Goal: Obtain resource: Obtain resource

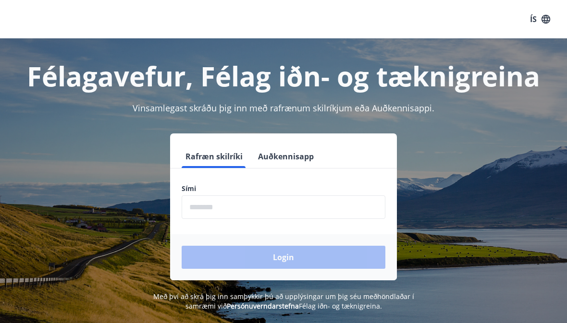
click at [204, 211] on input "phone" at bounding box center [284, 208] width 204 height 24
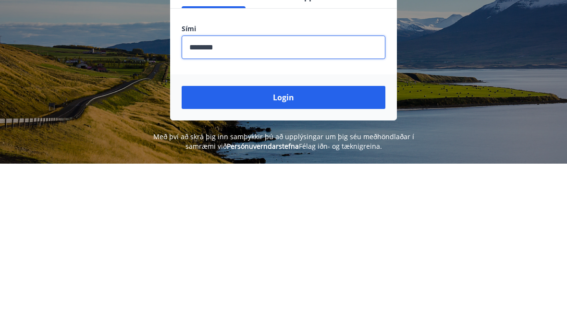
type input "********"
click at [267, 246] on button "Login" at bounding box center [284, 257] width 204 height 23
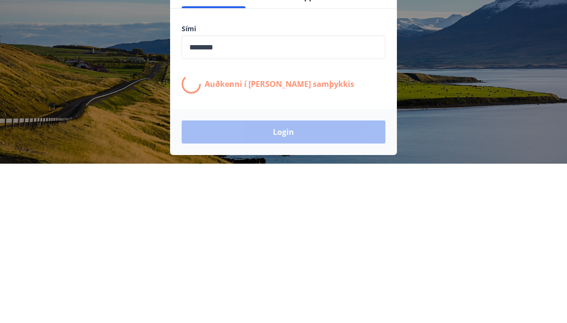
scroll to position [119, 0]
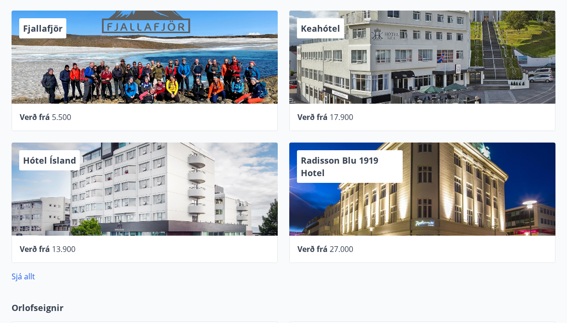
scroll to position [443, 0]
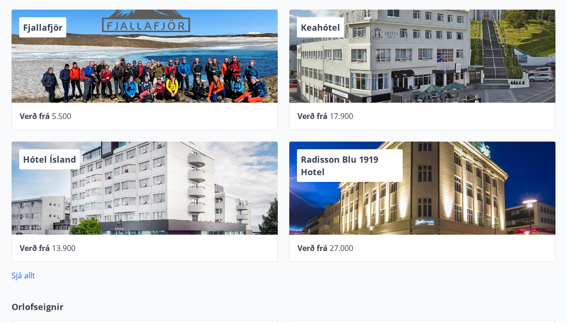
click at [26, 278] on link "Sjá allt" at bounding box center [24, 276] width 24 height 11
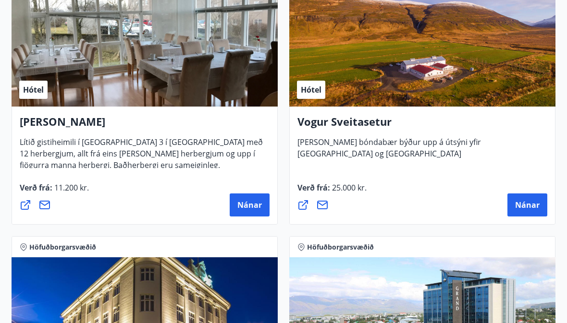
scroll to position [2662, 0]
click at [528, 205] on span "Nánar" at bounding box center [527, 205] width 25 height 11
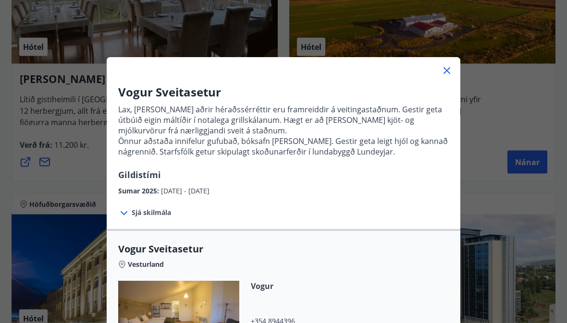
scroll to position [0, 0]
click at [126, 264] on div "Vesturland" at bounding box center [283, 263] width 331 height 13
click at [141, 266] on span "Vesturland" at bounding box center [146, 266] width 36 height 10
click at [449, 73] on icon at bounding box center [447, 71] width 12 height 12
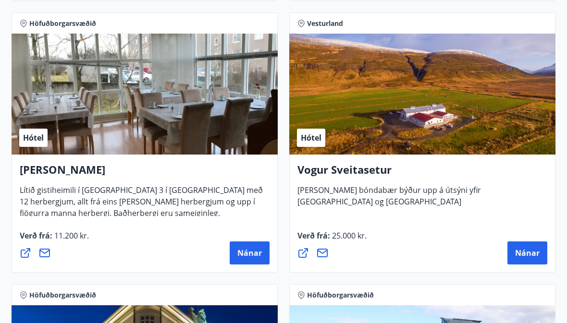
scroll to position [2610, 0]
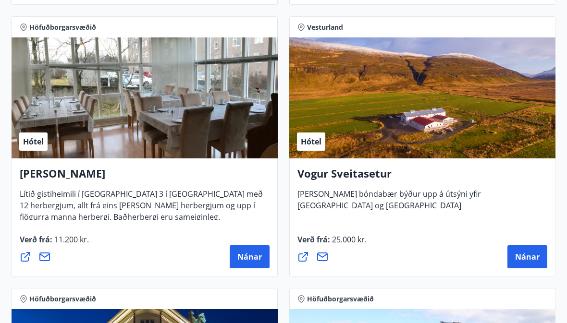
click at [326, 117] on div "Hótel" at bounding box center [422, 97] width 266 height 121
click at [308, 144] on span "Hótel" at bounding box center [311, 142] width 21 height 11
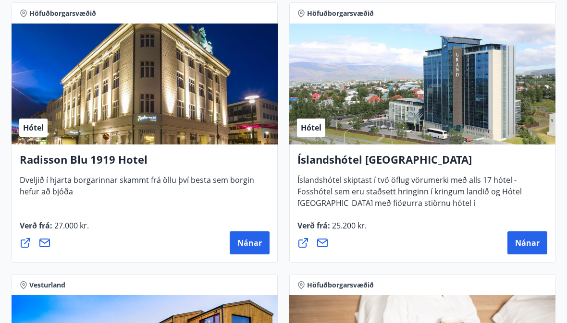
scroll to position [2896, 0]
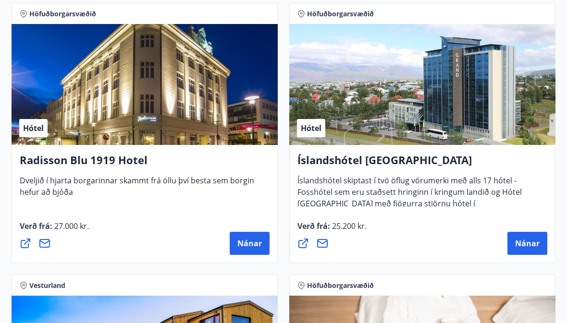
click at [525, 240] on span "Nánar" at bounding box center [527, 243] width 25 height 11
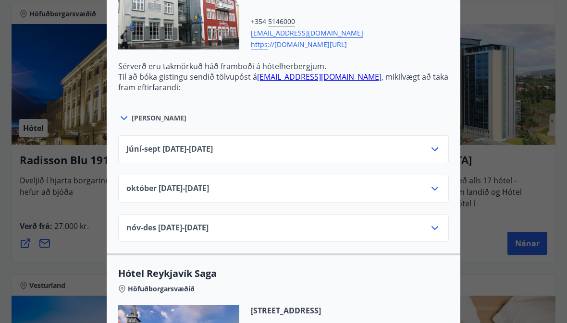
scroll to position [749, 0]
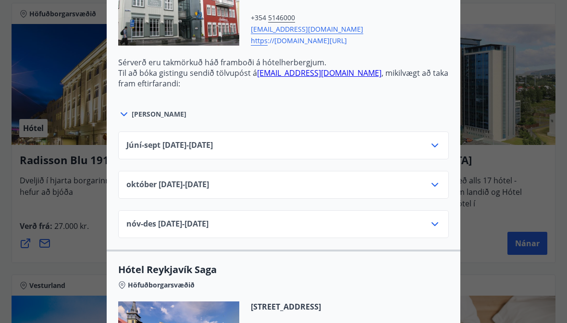
click at [436, 147] on icon at bounding box center [435, 146] width 12 height 12
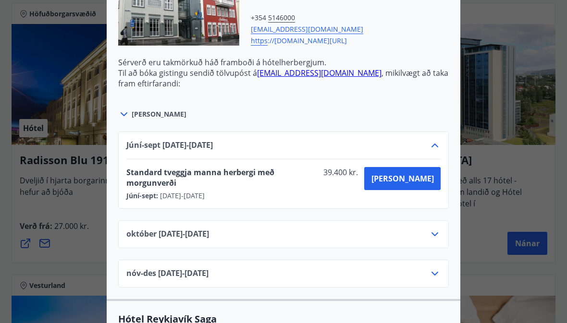
click at [434, 268] on icon at bounding box center [435, 274] width 12 height 12
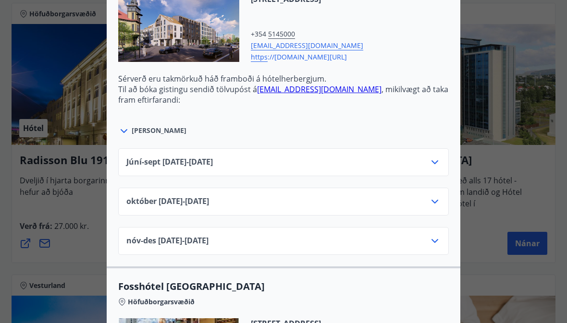
scroll to position [1115, 0]
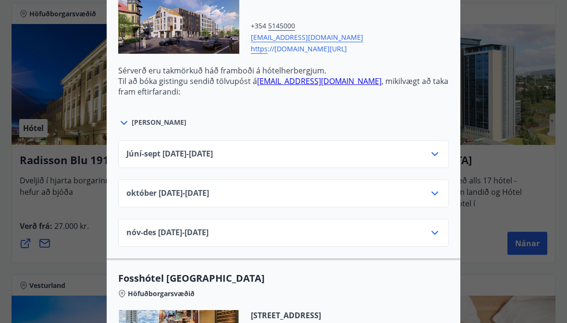
click at [432, 188] on icon at bounding box center [435, 194] width 12 height 12
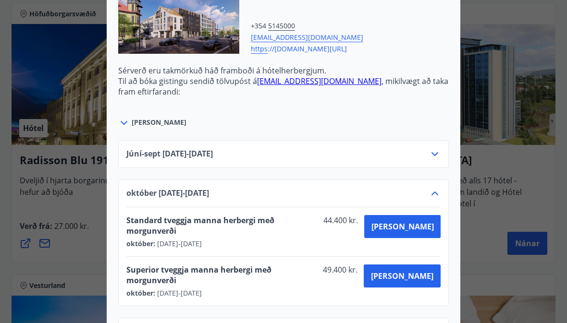
click at [431, 188] on icon at bounding box center [435, 194] width 12 height 12
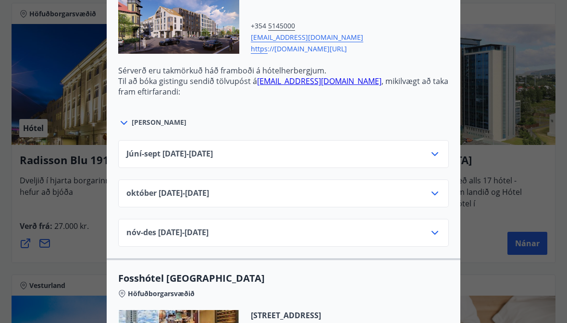
click at [431, 227] on icon at bounding box center [435, 233] width 12 height 12
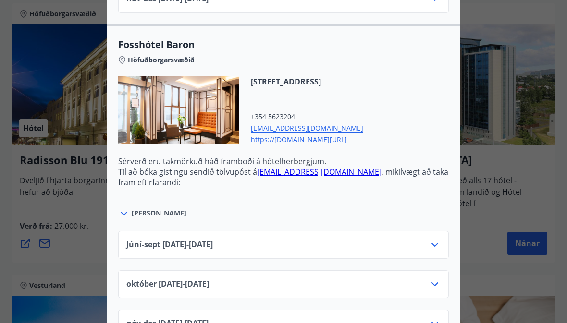
scroll to position [1775, 0]
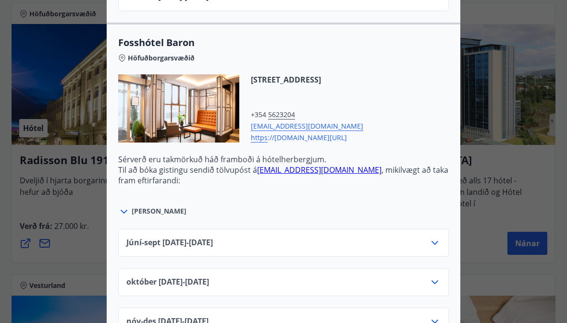
click at [432, 316] on icon at bounding box center [435, 322] width 12 height 12
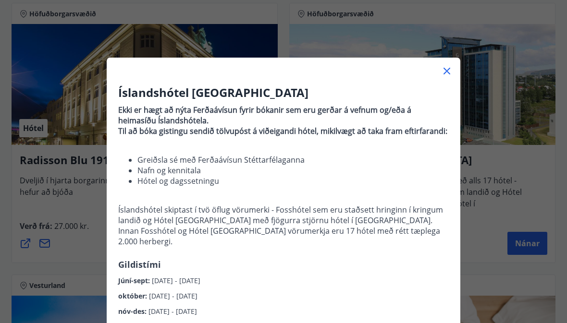
scroll to position [0, 0]
click at [442, 74] on icon at bounding box center [447, 71] width 12 height 12
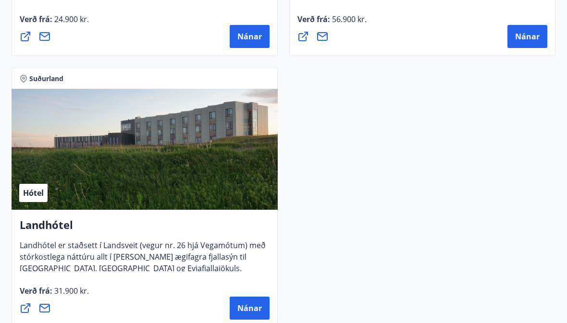
scroll to position [3919, 0]
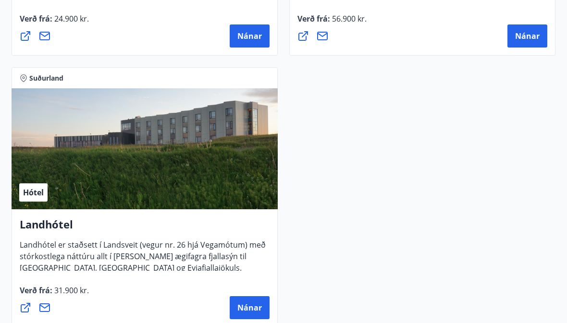
click at [248, 307] on span "Nánar" at bounding box center [249, 308] width 25 height 11
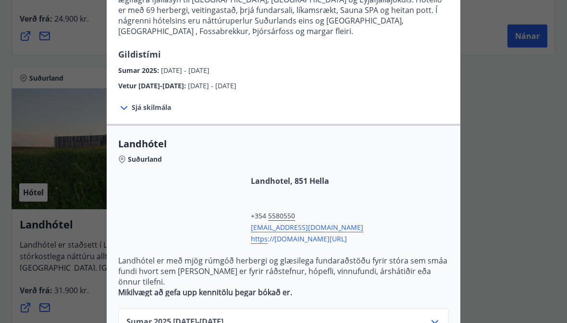
scroll to position [131, 0]
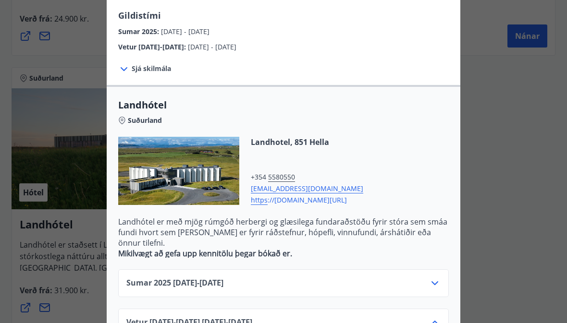
scroll to position [170, 0]
click at [11, 252] on div at bounding box center [283, 161] width 567 height 323
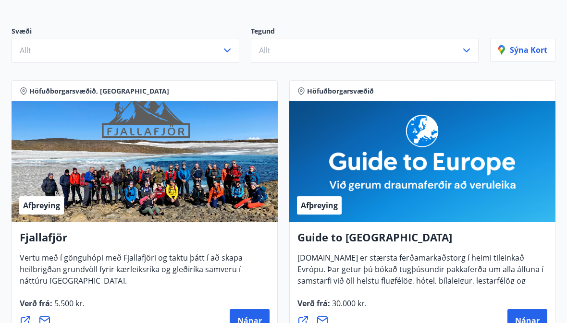
scroll to position [0, 0]
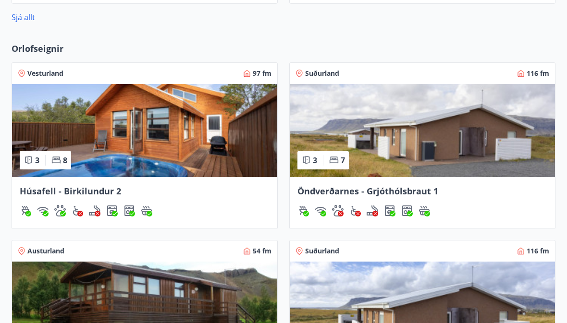
scroll to position [704, 0]
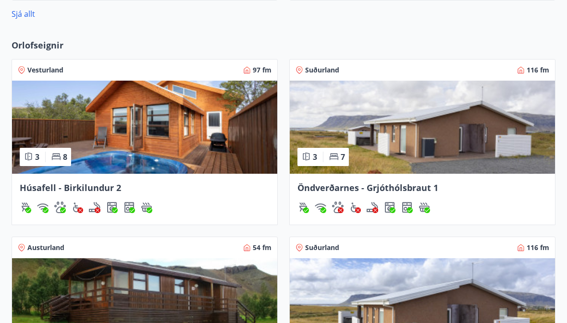
click at [324, 153] on div "3 7" at bounding box center [323, 158] width 51 height 18
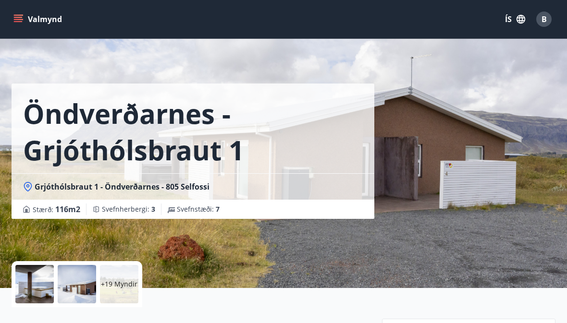
click at [14, 16] on icon "menu" at bounding box center [18, 19] width 10 height 10
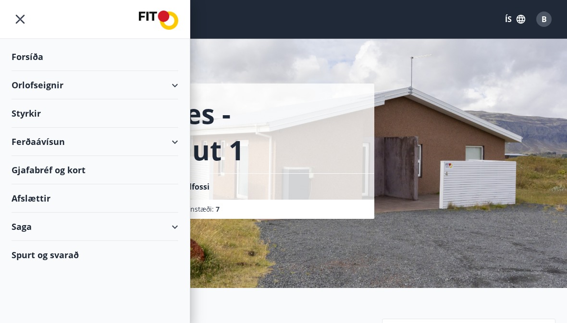
click at [175, 89] on div "Orlofseignir" at bounding box center [95, 85] width 167 height 28
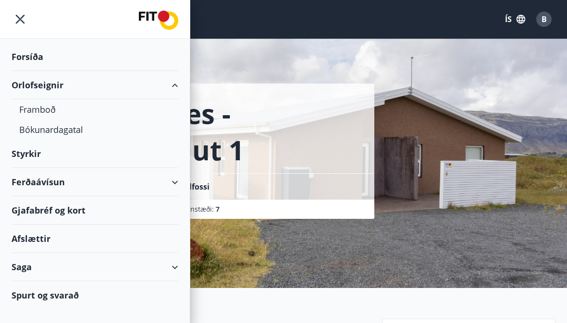
click at [58, 135] on div "Bókunardagatal" at bounding box center [94, 130] width 151 height 20
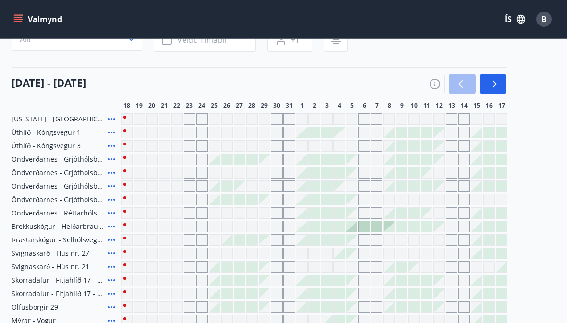
scroll to position [87, 0]
click at [491, 88] on icon "button" at bounding box center [493, 85] width 12 height 12
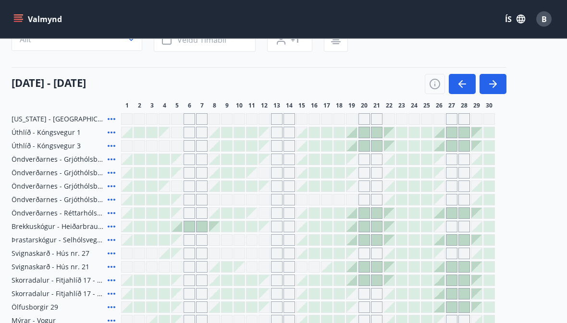
scroll to position [88, 0]
click at [486, 87] on button "button" at bounding box center [493, 84] width 27 height 20
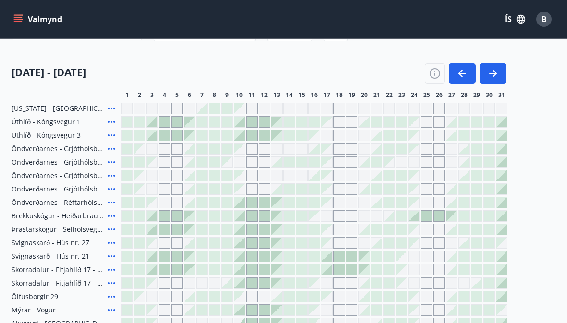
scroll to position [94, 0]
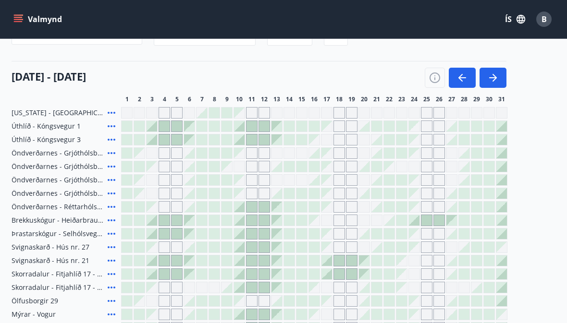
click at [489, 76] on icon "button" at bounding box center [493, 78] width 12 height 12
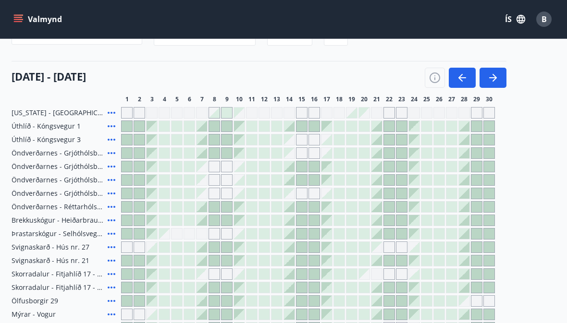
click at [77, 169] on span "Öndverðarnes - Grjóthólsbraut 2" at bounding box center [58, 167] width 92 height 10
click at [81, 168] on span "Öndverðarnes - Grjóthólsbraut 2" at bounding box center [58, 167] width 92 height 10
click at [112, 168] on icon at bounding box center [112, 167] width 12 height 12
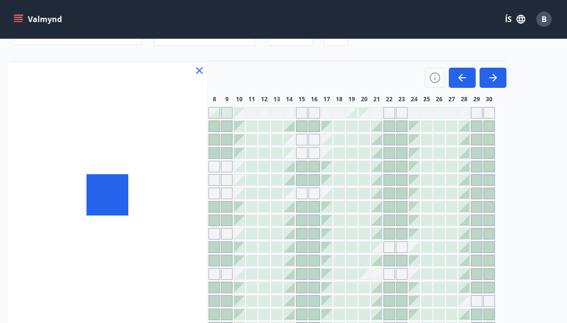
click at [110, 168] on div at bounding box center [107, 195] width 199 height 264
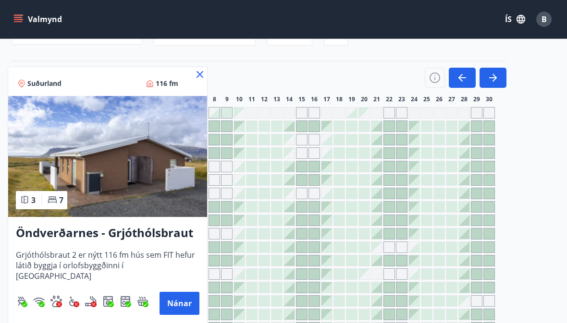
click at [195, 72] on icon at bounding box center [200, 75] width 12 height 12
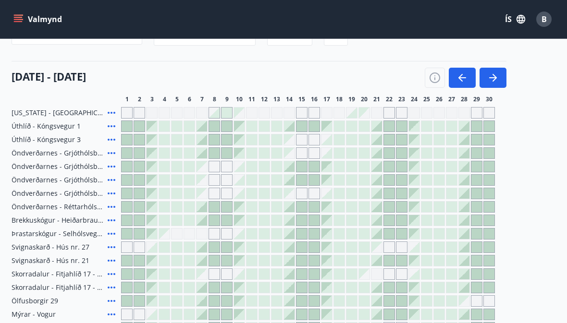
click at [462, 76] on icon "button" at bounding box center [463, 78] width 12 height 12
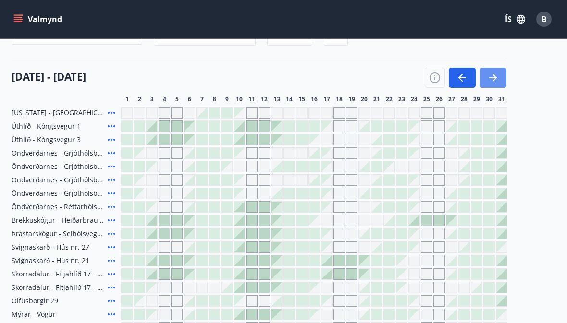
click at [493, 76] on icon "button" at bounding box center [493, 78] width 12 height 12
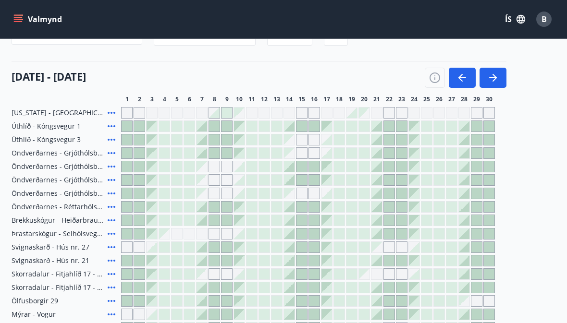
click at [127, 193] on div at bounding box center [127, 193] width 11 height 11
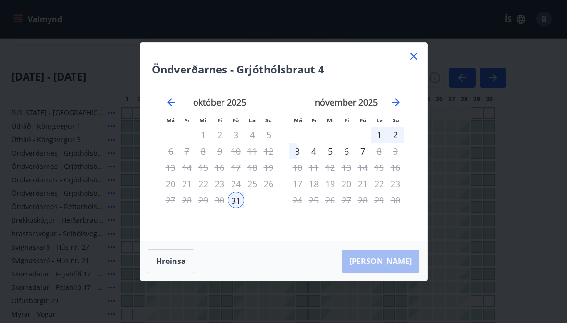
click at [411, 58] on icon at bounding box center [413, 56] width 7 height 7
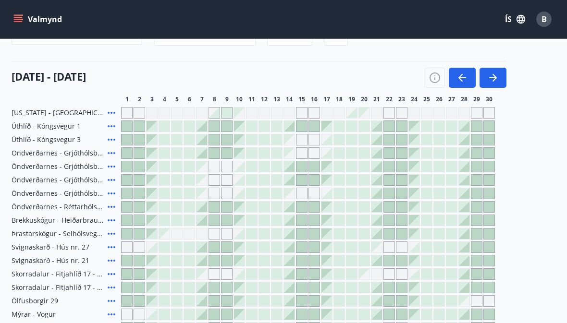
click at [460, 77] on icon "button" at bounding box center [463, 77] width 8 height 1
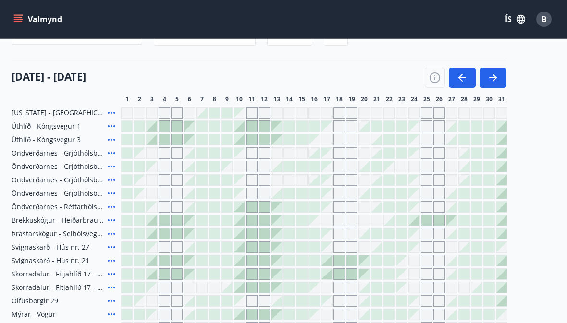
click at [21, 18] on icon "menu" at bounding box center [18, 17] width 9 height 1
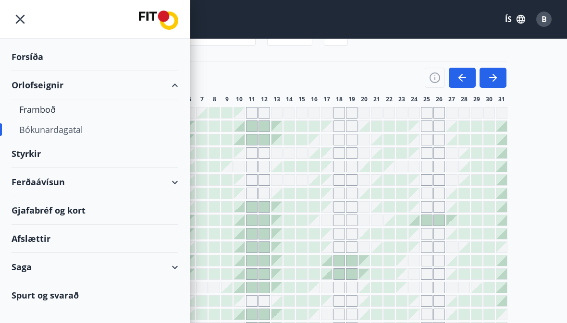
click at [26, 59] on div "Forsíða" at bounding box center [95, 57] width 167 height 28
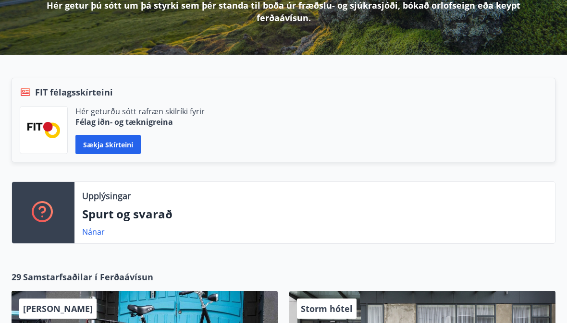
scroll to position [159, 0]
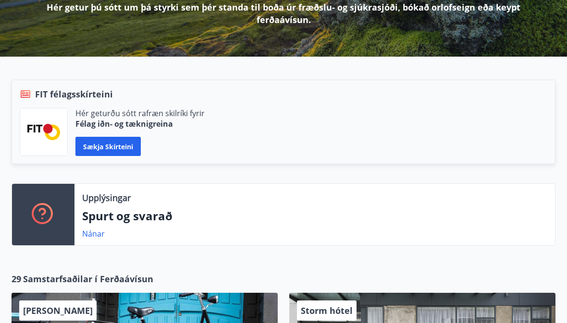
click at [109, 148] on button "Sækja skírteini" at bounding box center [107, 146] width 65 height 19
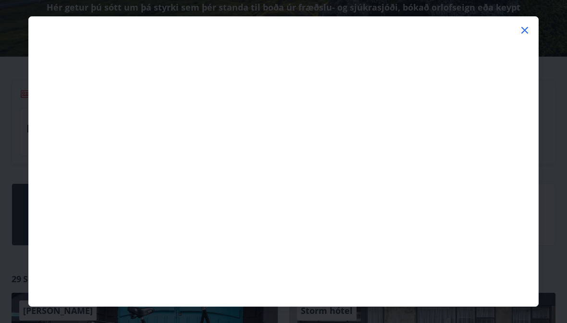
click at [526, 30] on icon at bounding box center [525, 31] width 12 height 12
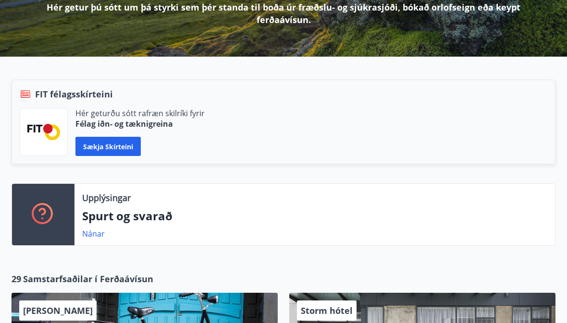
click at [42, 128] on img at bounding box center [43, 132] width 33 height 16
click at [35, 97] on div "FIT félagsskírteini" at bounding box center [284, 94] width 528 height 12
click at [107, 121] on p "Félag iðn- og tæknigreina" at bounding box center [139, 124] width 129 height 11
click at [147, 124] on p "Félag iðn- og tæknigreina" at bounding box center [139, 124] width 129 height 11
click at [102, 150] on button "Sækja skírteini" at bounding box center [107, 146] width 65 height 19
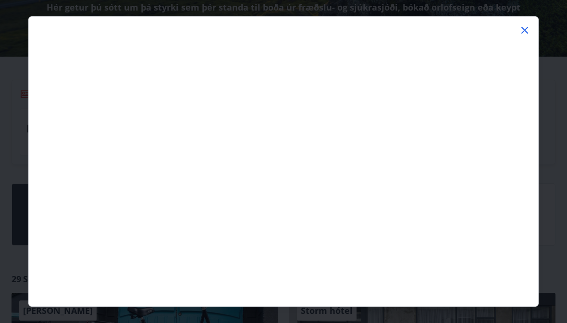
click at [522, 33] on icon at bounding box center [525, 30] width 7 height 7
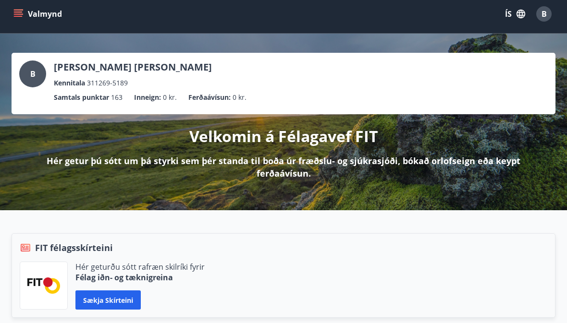
scroll to position [0, 0]
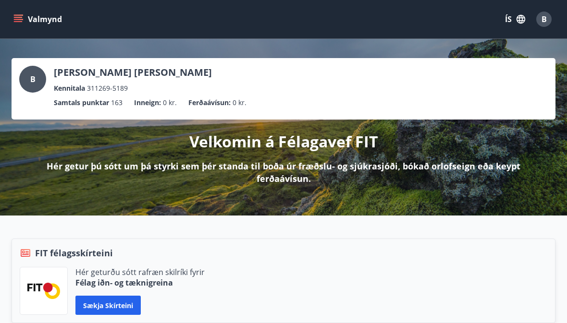
click at [17, 15] on icon "menu" at bounding box center [19, 15] width 11 height 1
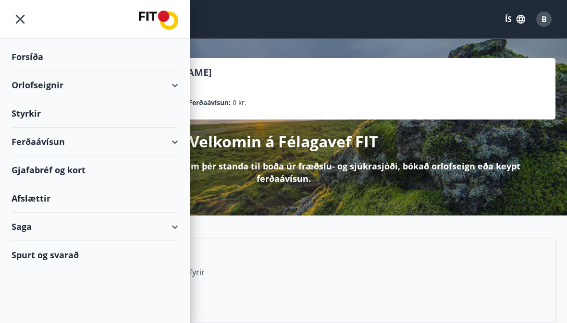
click at [31, 203] on div "Afslættir" at bounding box center [95, 199] width 167 height 28
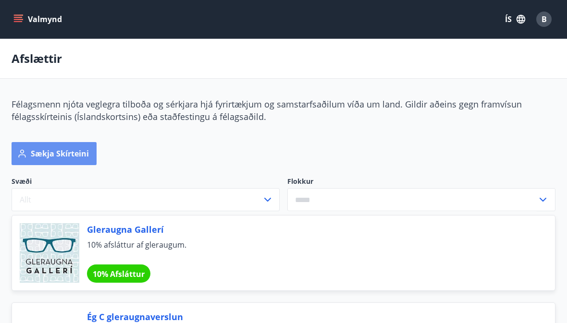
click at [52, 153] on button "Sækja skírteini" at bounding box center [54, 153] width 85 height 23
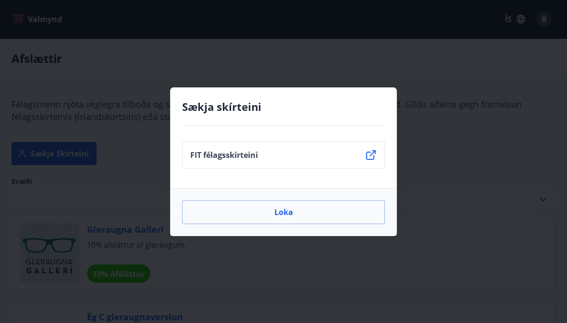
click at [230, 156] on p "FIT félagsskírteini" at bounding box center [224, 155] width 68 height 11
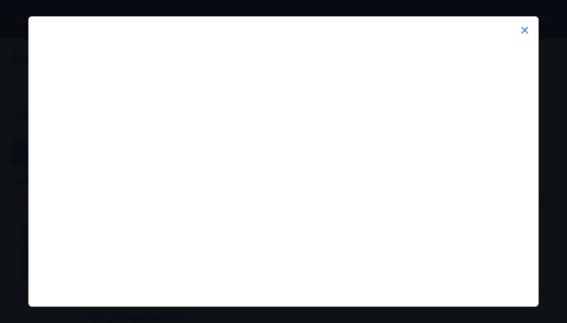
click at [522, 35] on icon at bounding box center [525, 31] width 12 height 12
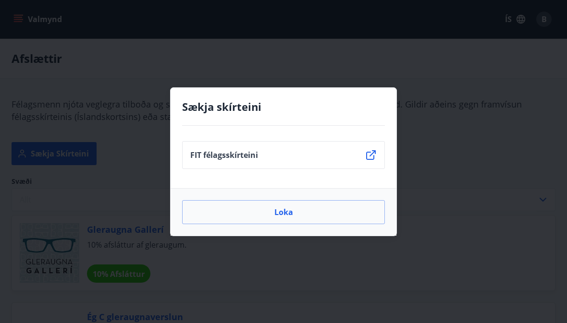
click at [373, 157] on icon at bounding box center [371, 155] width 10 height 10
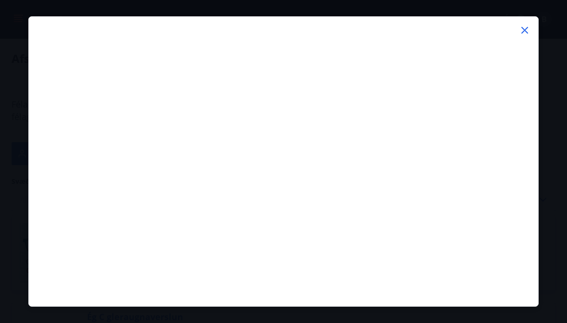
click at [521, 33] on icon at bounding box center [525, 31] width 12 height 12
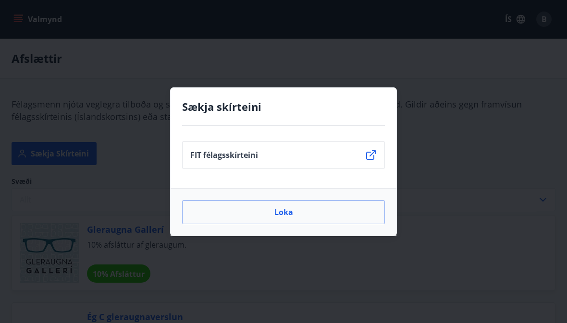
click at [276, 216] on button "Loka" at bounding box center [283, 212] width 203 height 24
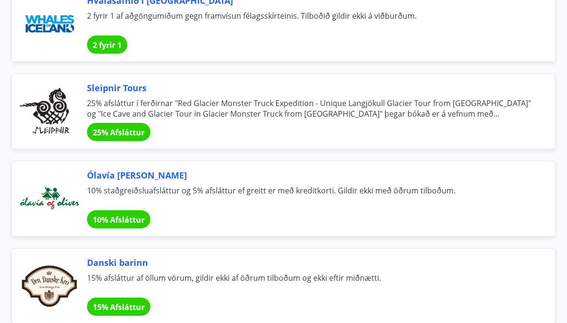
scroll to position [4953, 0]
click at [46, 197] on div at bounding box center [50, 199] width 60 height 60
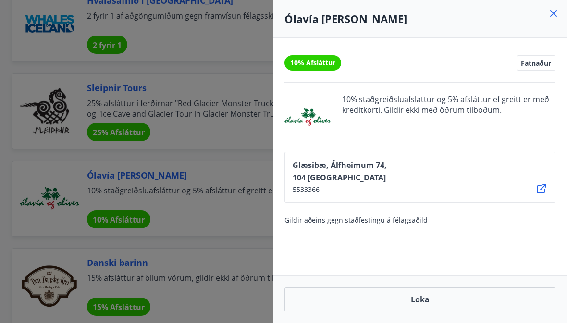
click at [27, 243] on div at bounding box center [283, 161] width 567 height 323
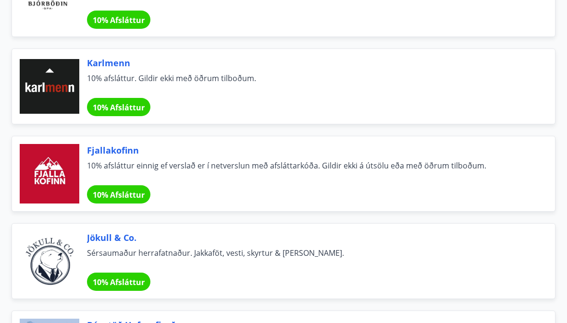
scroll to position [5941, 0]
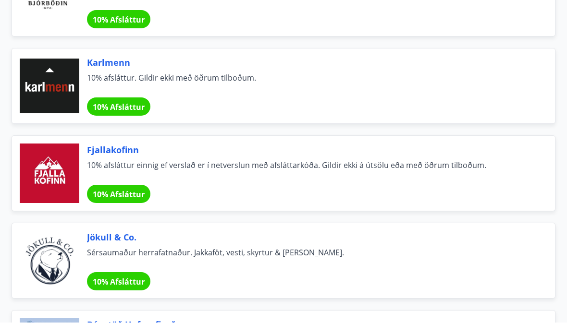
click at [106, 193] on span "10% Afsláttur" at bounding box center [119, 195] width 52 height 11
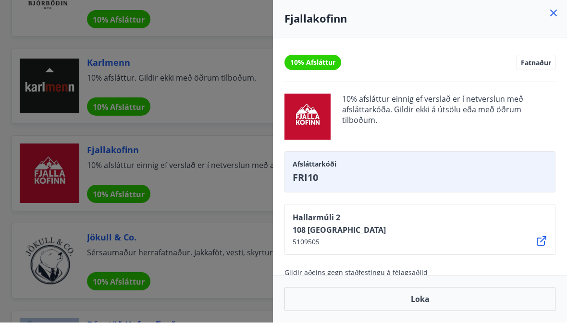
scroll to position [5941, 0]
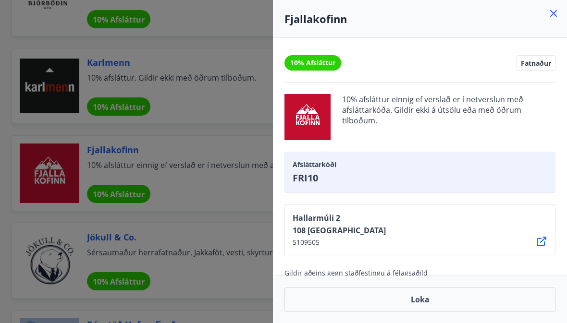
click at [11, 234] on div at bounding box center [283, 161] width 567 height 323
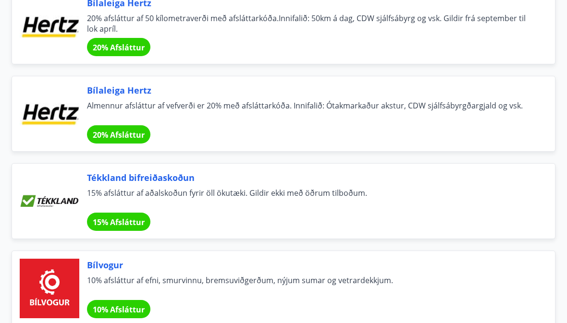
scroll to position [6353, 0]
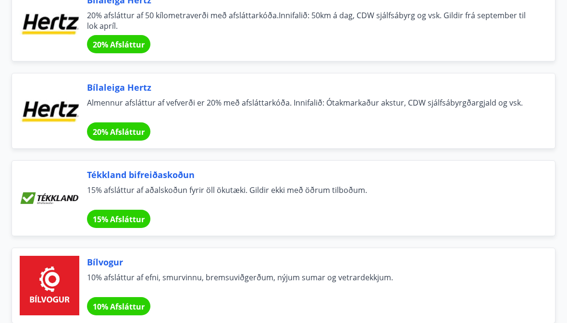
click at [43, 113] on div at bounding box center [50, 111] width 60 height 60
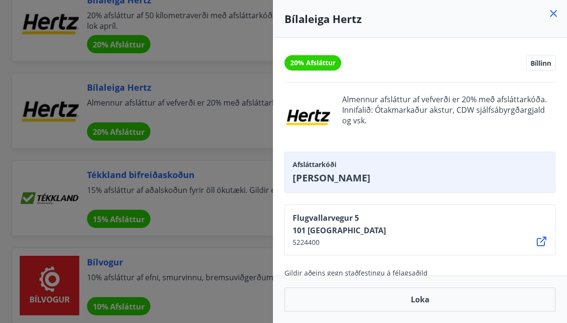
click at [12, 213] on div at bounding box center [283, 161] width 567 height 323
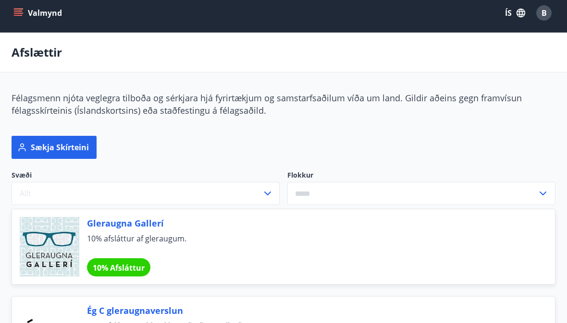
scroll to position [0, 0]
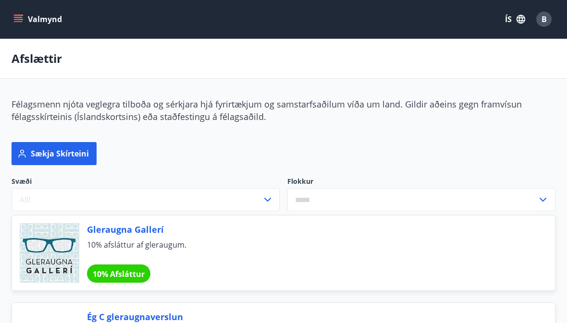
click at [28, 153] on button "Sækja skírteini" at bounding box center [54, 153] width 85 height 23
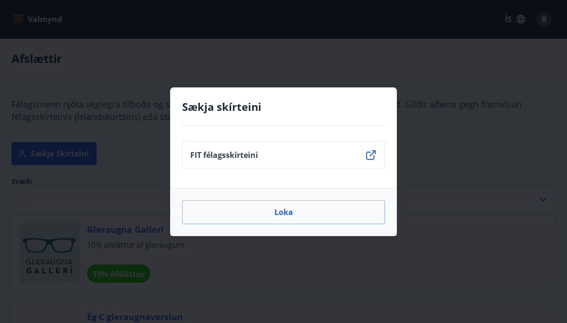
click at [209, 158] on p "FIT félagsskírteini" at bounding box center [224, 155] width 68 height 11
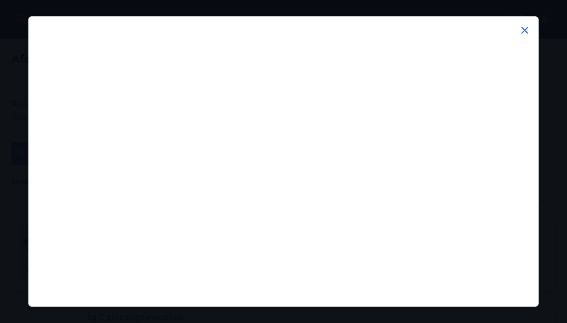
click at [523, 32] on icon at bounding box center [525, 30] width 7 height 7
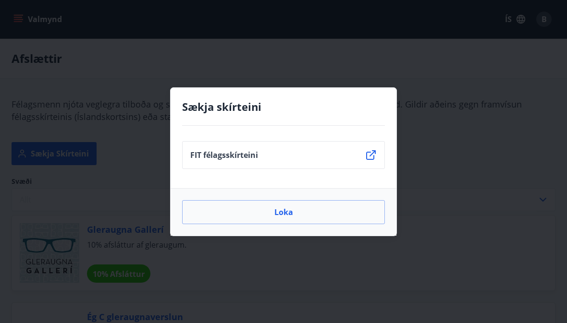
click at [276, 212] on button "Loka" at bounding box center [283, 212] width 203 height 24
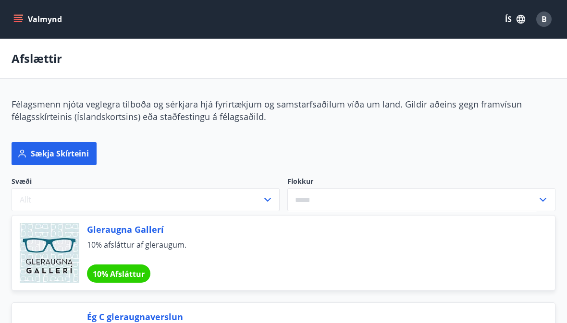
click at [544, 12] on div "B" at bounding box center [543, 19] width 15 height 15
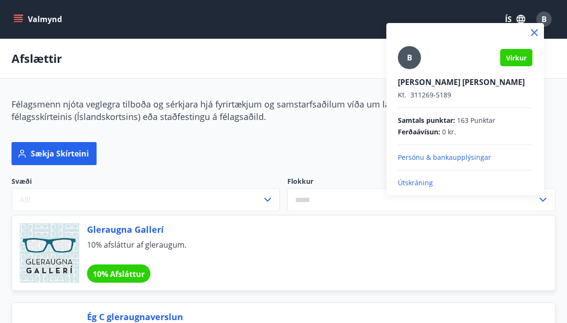
click at [413, 181] on p "Útskráning" at bounding box center [465, 183] width 135 height 10
click at [410, 184] on p "Útskráning" at bounding box center [465, 183] width 135 height 10
click at [412, 182] on p "Útskráning" at bounding box center [465, 183] width 135 height 10
click at [410, 184] on p "Útskráning" at bounding box center [465, 183] width 135 height 10
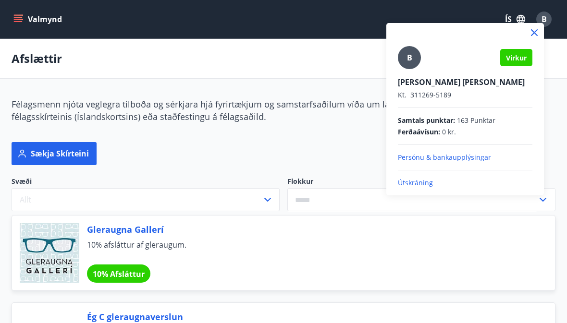
click at [533, 30] on icon at bounding box center [535, 33] width 12 height 12
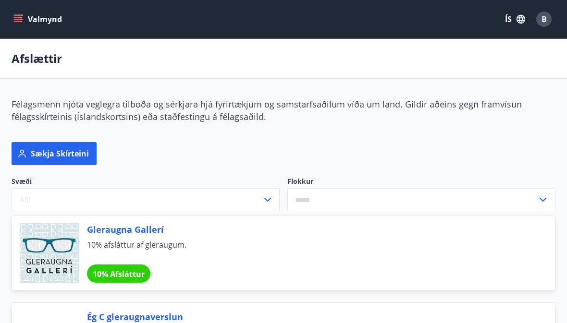
click at [535, 13] on button "B" at bounding box center [544, 19] width 23 height 23
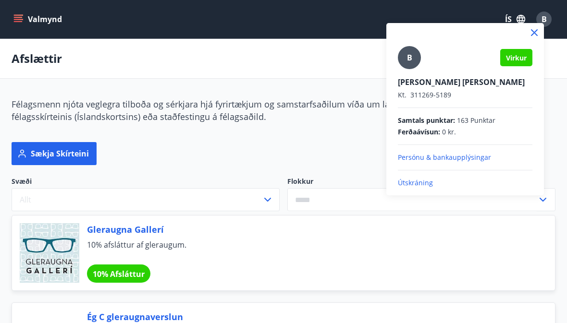
click at [411, 184] on p "Útskráning" at bounding box center [465, 183] width 135 height 10
click at [539, 28] on icon at bounding box center [535, 33] width 12 height 12
